Goal: Transaction & Acquisition: Purchase product/service

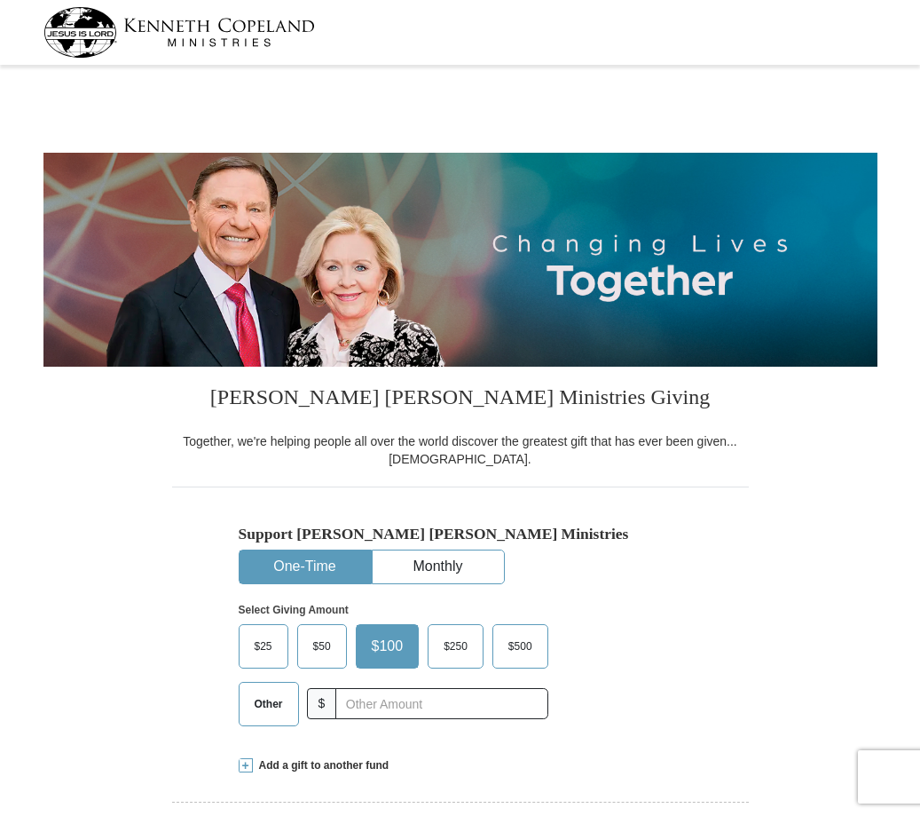
select select "CA"
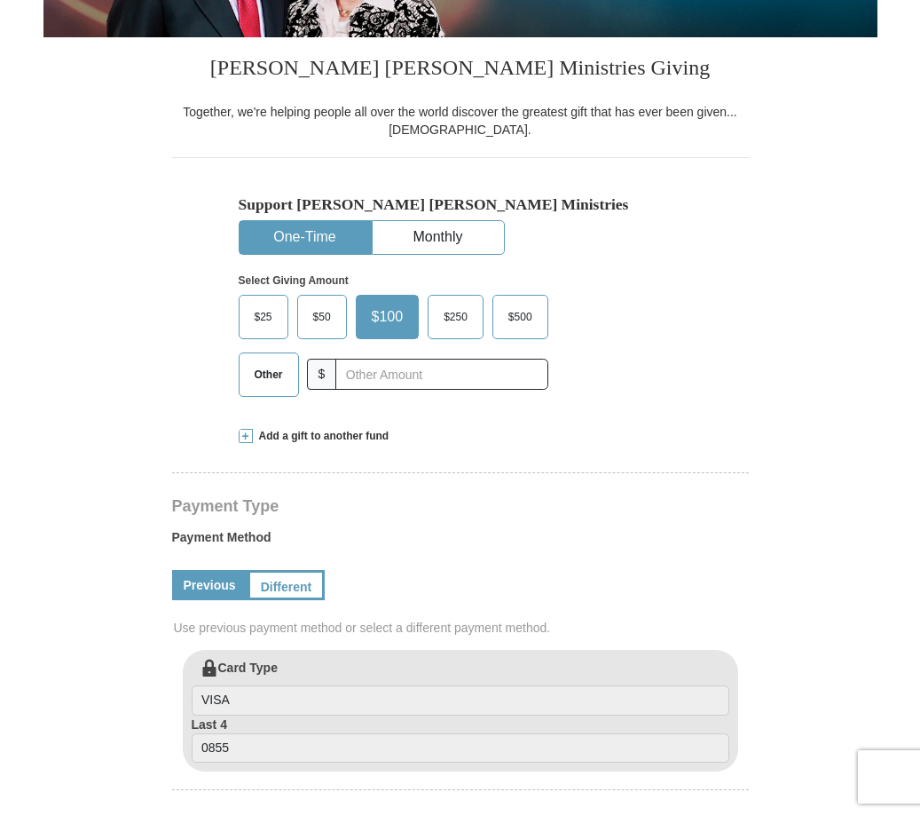
scroll to position [339, 0]
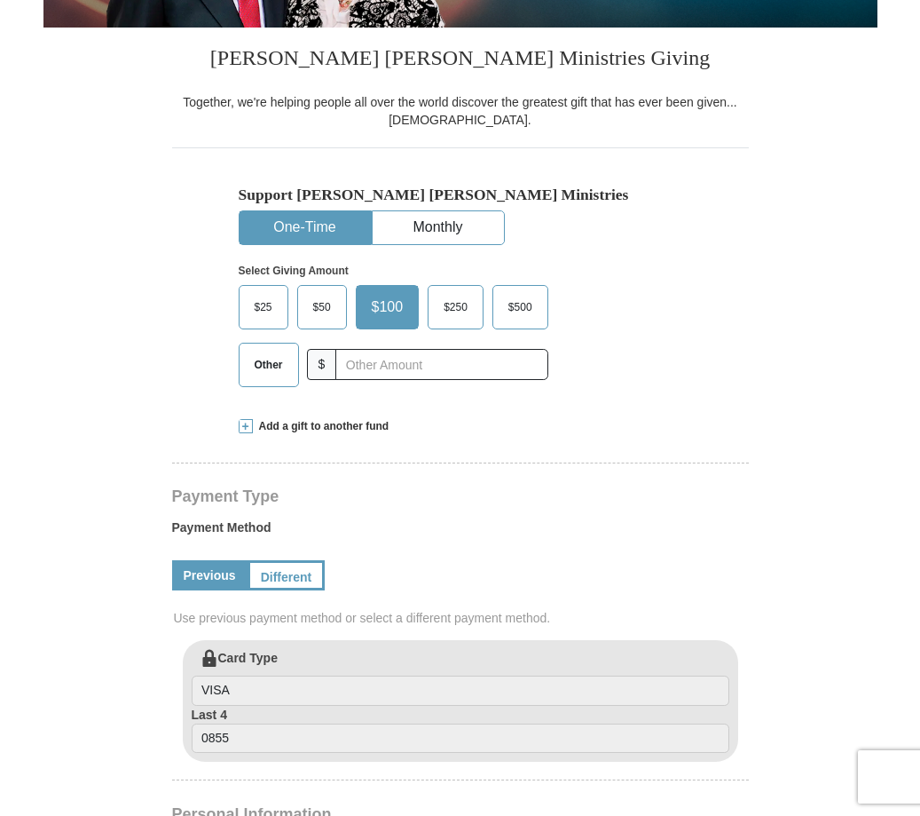
click at [275, 365] on span "Other" at bounding box center [269, 364] width 46 height 27
click at [0, 0] on input "Other" at bounding box center [0, 0] width 0 height 0
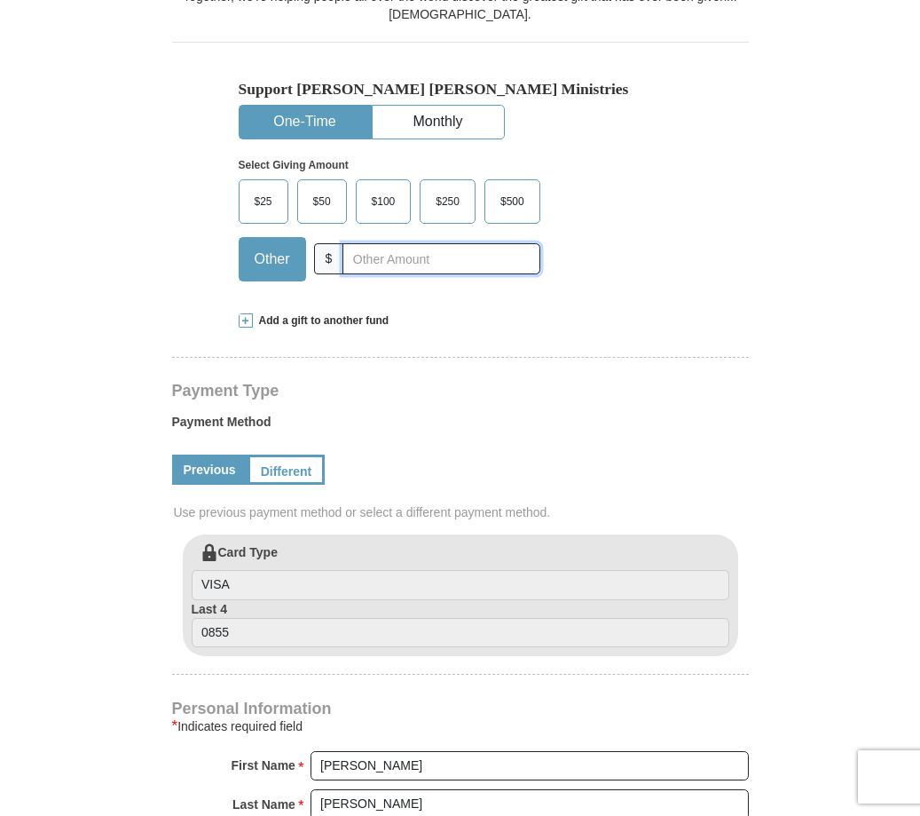
scroll to position [447, 0]
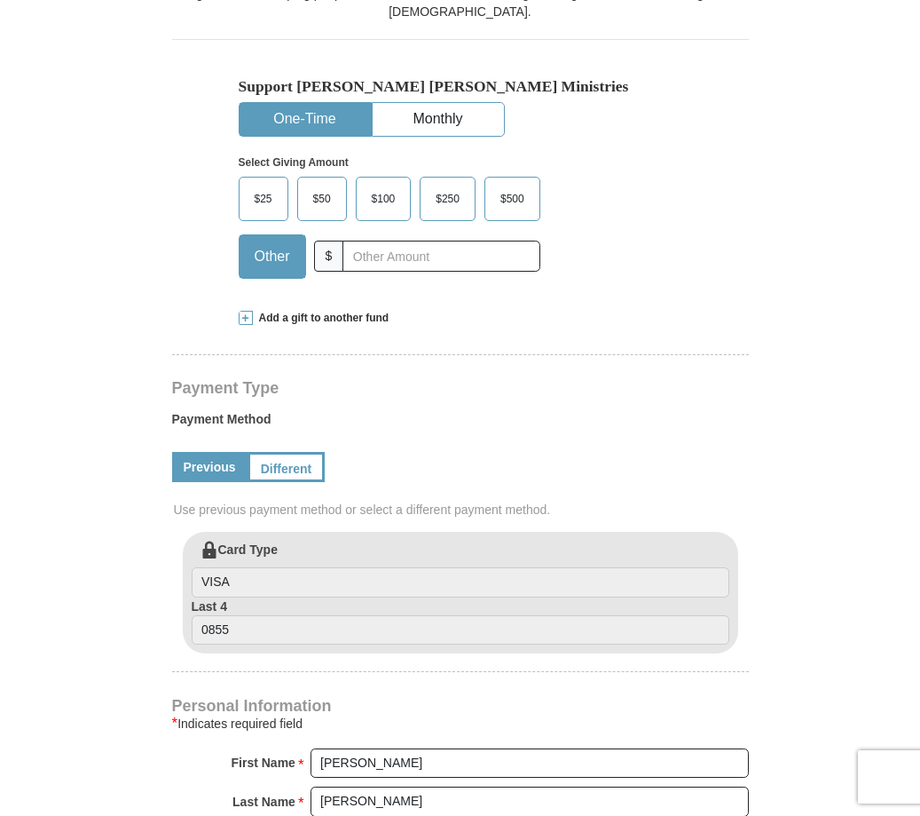
click at [284, 314] on span "Add a gift to another fund" at bounding box center [321, 318] width 137 height 15
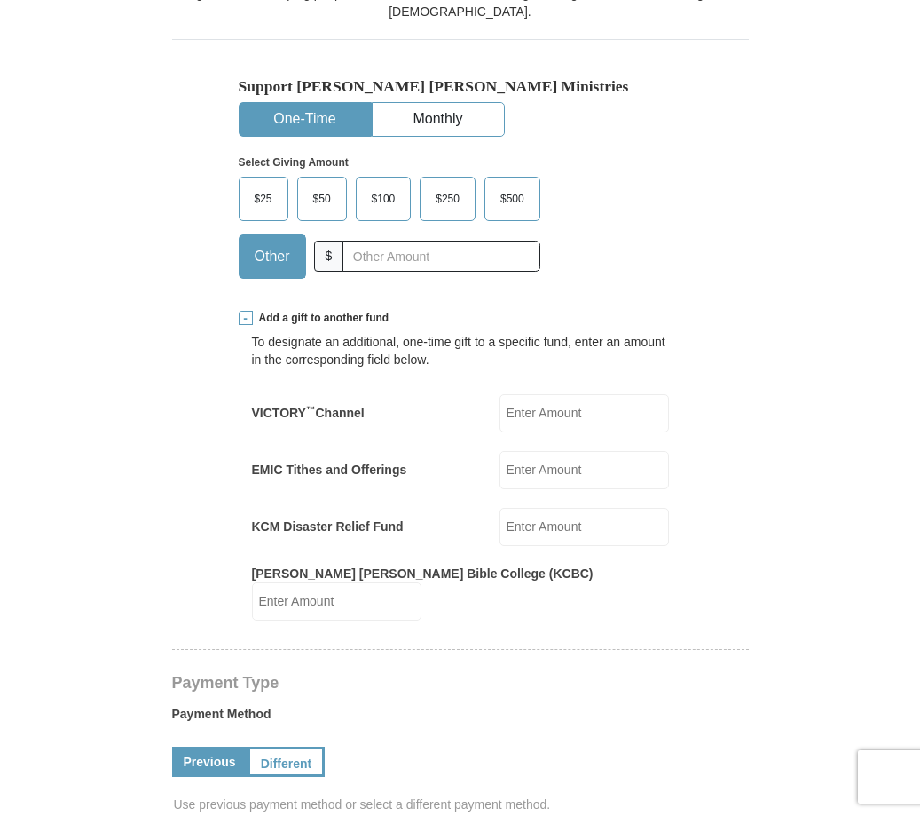
click at [529, 470] on input "EMIC Tithes and Offerings" at bounding box center [584, 470] width 169 height 38
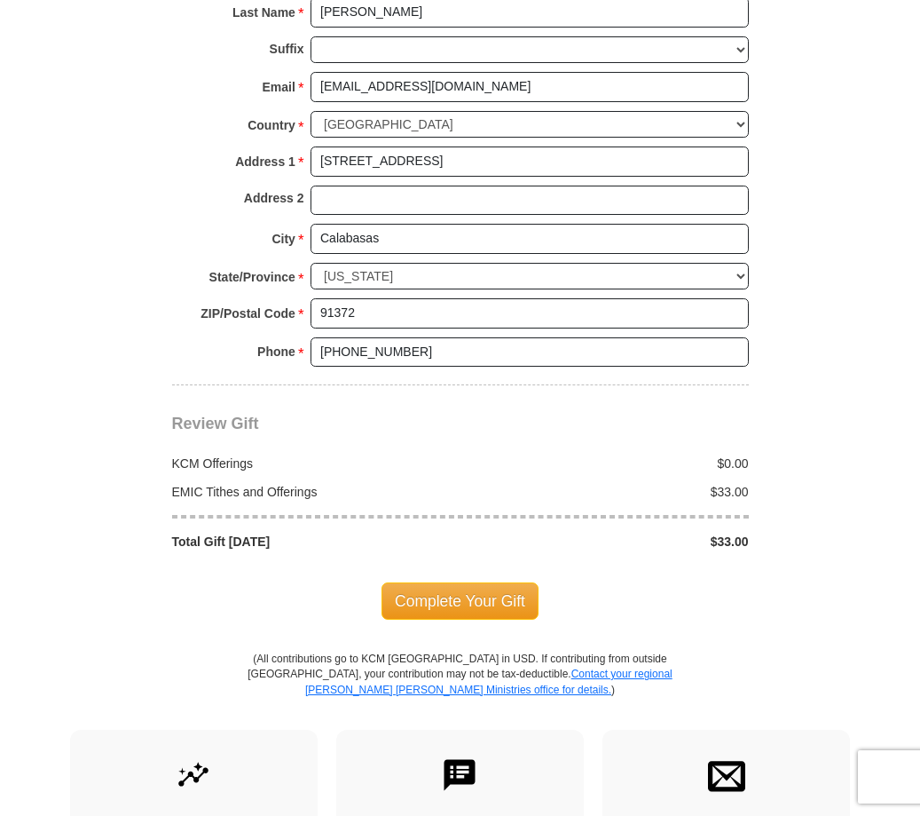
scroll to position [1536, 0]
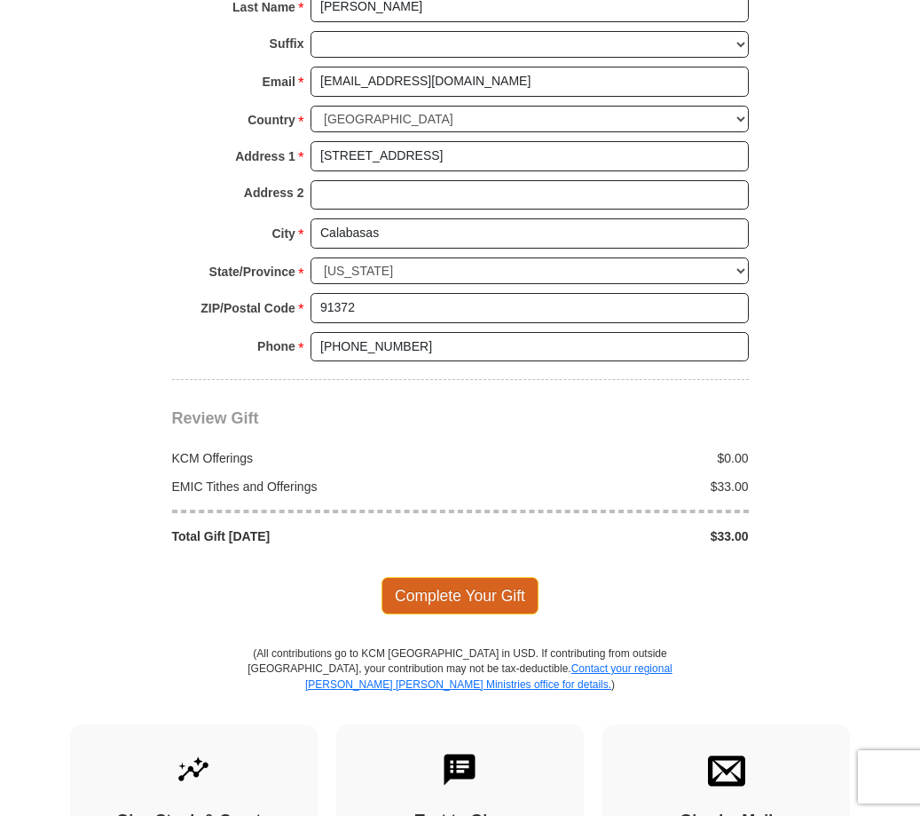
type input "33"
click at [438, 579] on span "Complete Your Gift" at bounding box center [460, 595] width 157 height 37
